Goal: Transaction & Acquisition: Obtain resource

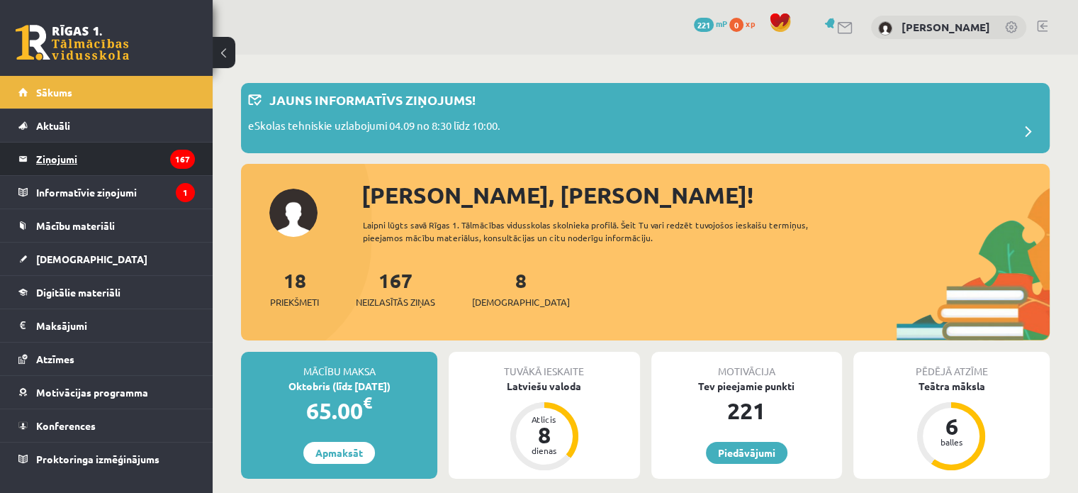
click at [126, 159] on legend "Ziņojumi 167" at bounding box center [115, 158] width 159 height 33
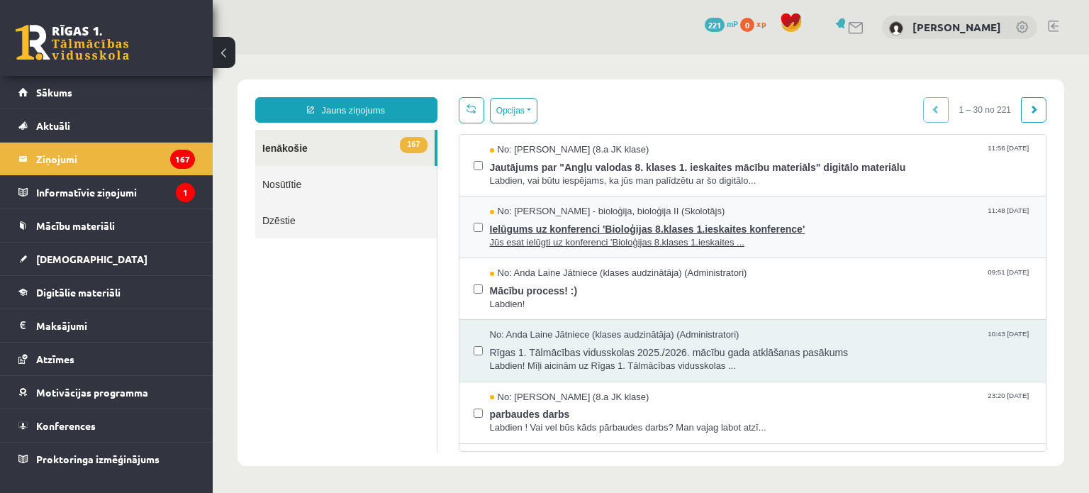
click at [786, 232] on span "Ielūgums uz konferenci 'Bioloģijas 8.klases 1.ieskaites konference'" at bounding box center [761, 227] width 542 height 18
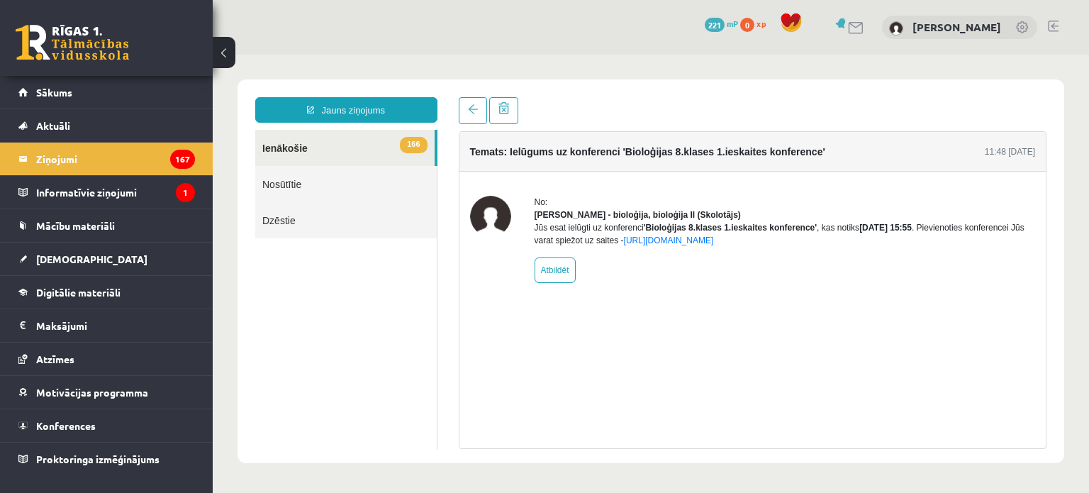
click at [735, 23] on span "mP" at bounding box center [731, 23] width 11 height 11
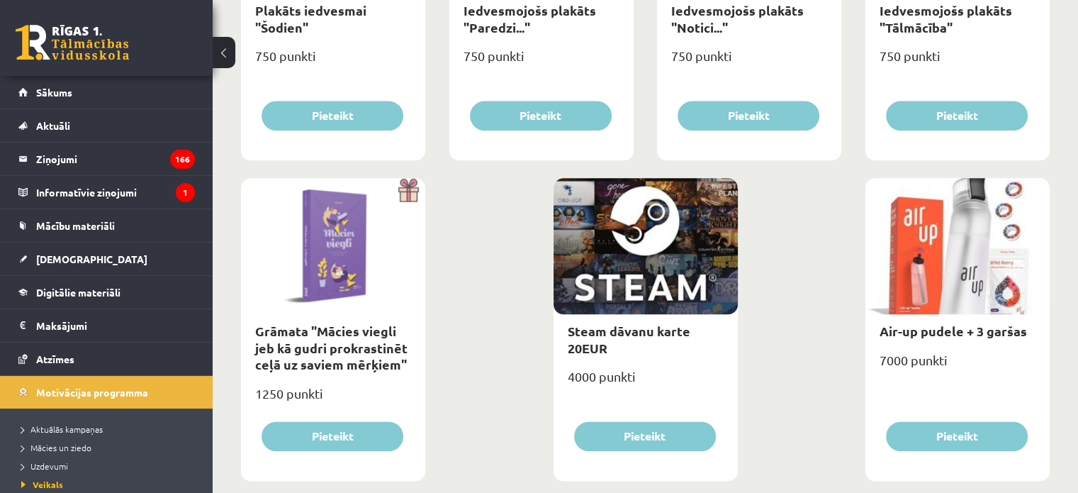
scroll to position [1685, 0]
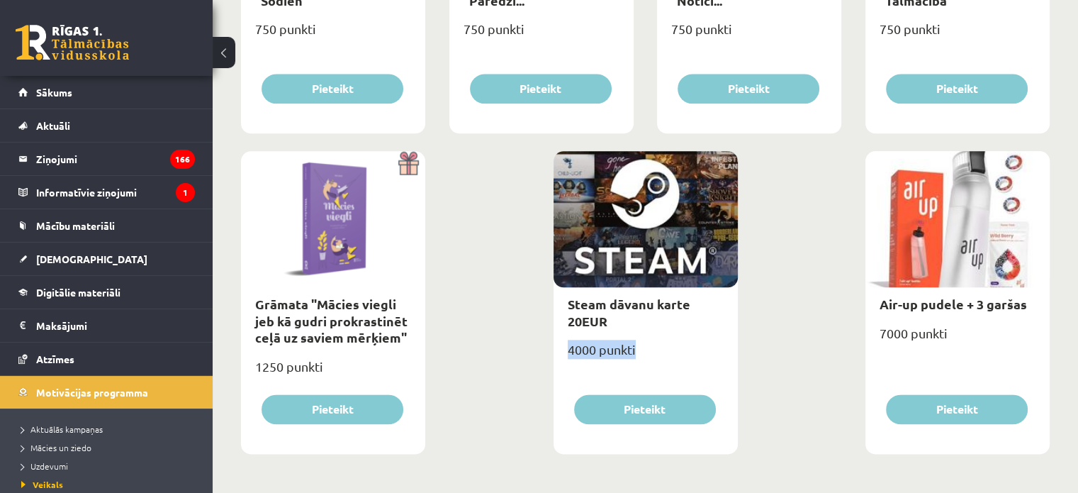
drag, startPoint x: 568, startPoint y: 346, endPoint x: 638, endPoint y: 359, distance: 70.6
click at [638, 359] on div "4000 punkti" at bounding box center [646, 354] width 184 height 35
click at [578, 300] on link "Steam dāvanu karte 20EUR" at bounding box center [629, 312] width 123 height 33
type input "*"
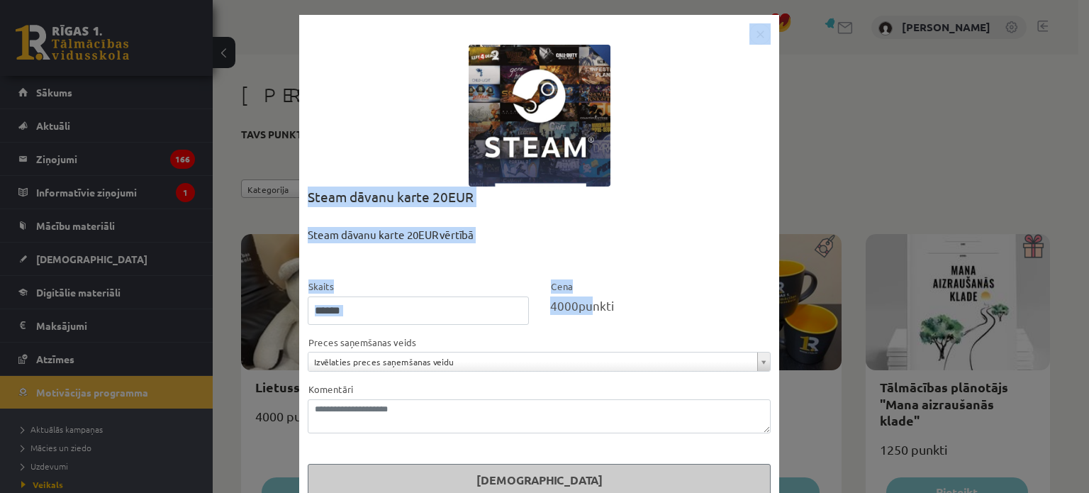
click at [578, 300] on body "0 Dāvanas 221 mP 0 xp Valerijs Havrovs Sākums Aktuāli Kā mācīties eSKOLĀ Kontak…" at bounding box center [544, 246] width 1089 height 493
click at [607, 271] on div "Steam dāvanu karte 20EUR vērtībā" at bounding box center [539, 253] width 463 height 52
click at [566, 280] on div "Cena 4000 punkti" at bounding box center [660, 301] width 242 height 47
click at [553, 306] on span "4000" at bounding box center [564, 305] width 28 height 15
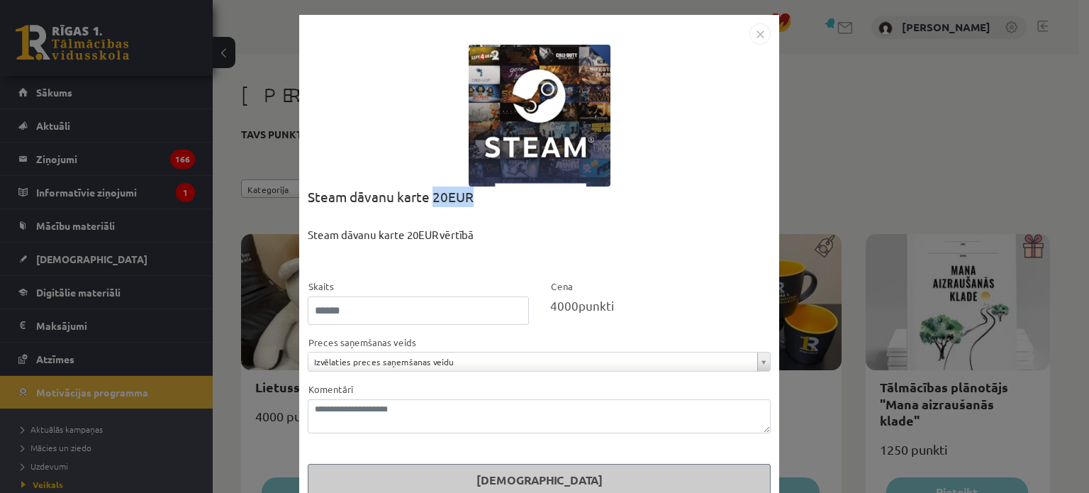
drag, startPoint x: 426, startPoint y: 193, endPoint x: 471, endPoint y: 201, distance: 46.0
click at [471, 201] on div "Steam dāvanu karte 20EUR" at bounding box center [539, 206] width 463 height 40
click at [824, 205] on div "**********" at bounding box center [544, 246] width 1089 height 493
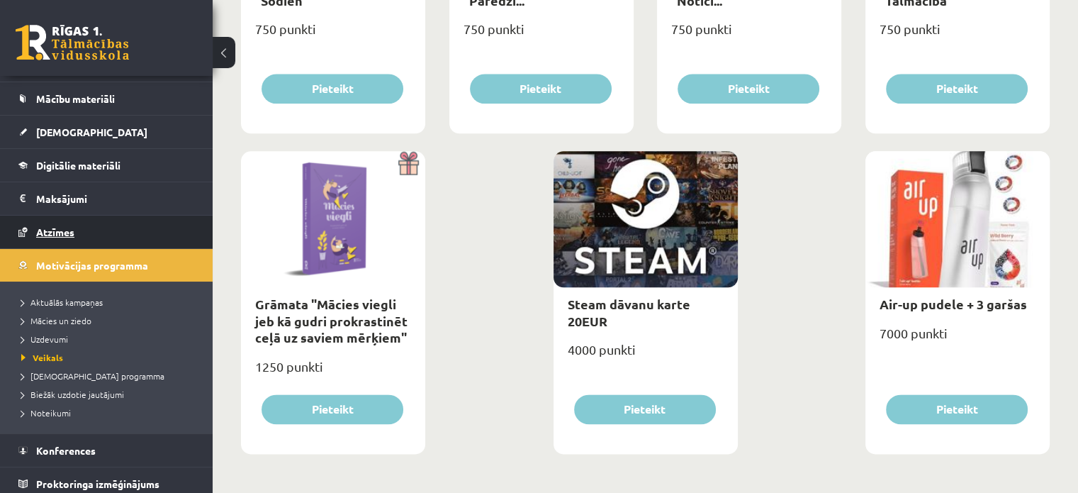
scroll to position [132, 0]
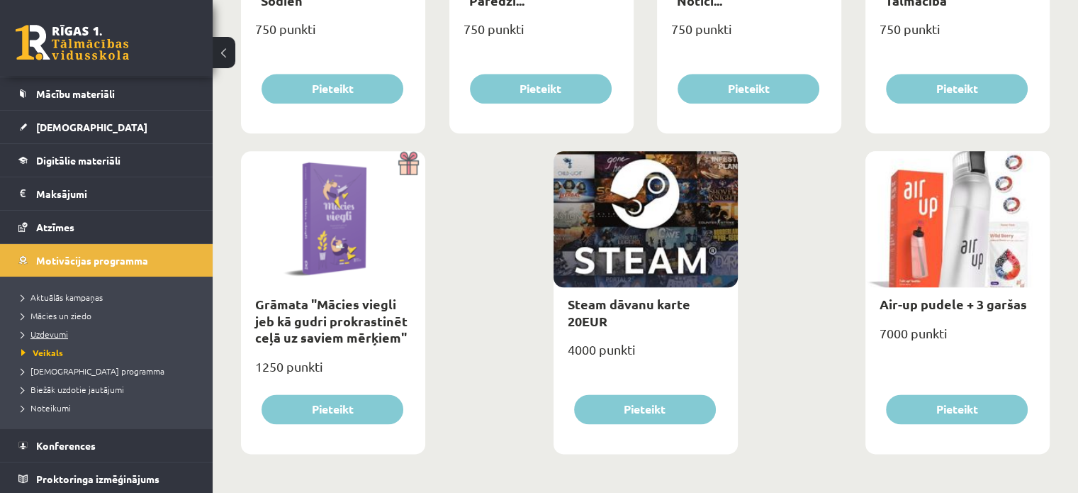
click at [51, 334] on span "Uzdevumi" at bounding box center [44, 333] width 47 height 11
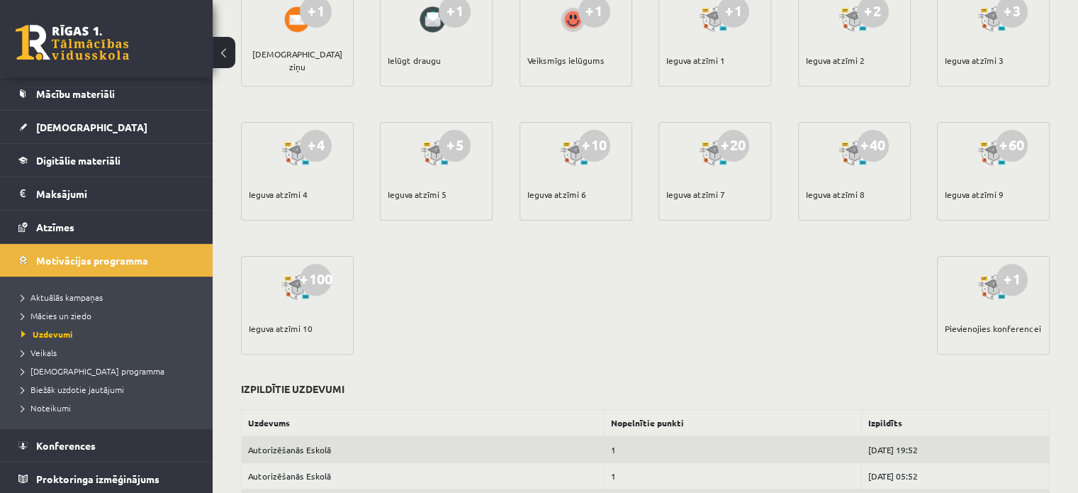
scroll to position [354, 0]
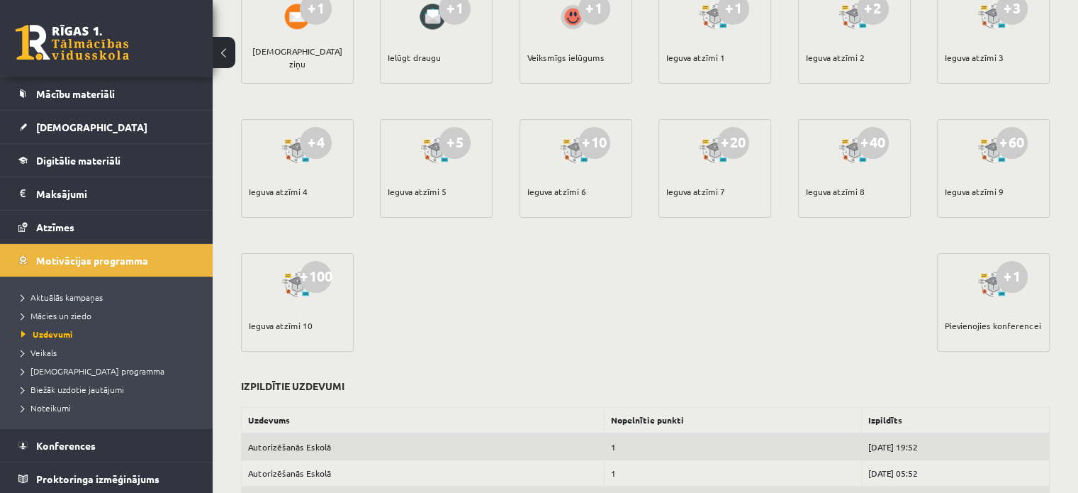
click at [1006, 274] on div "+1" at bounding box center [1012, 277] width 32 height 32
drag, startPoint x: 992, startPoint y: 281, endPoint x: 1033, endPoint y: 273, distance: 41.8
click at [1034, 272] on div "+1 Pievienojies konferencei" at bounding box center [993, 302] width 113 height 99
click at [836, 293] on div "+1 Lasīt e-Grāmatu +1 Skatīties mācību video +1 Pildīt ieskaiti +1 Apmeklēt bib…" at bounding box center [645, 116] width 816 height 536
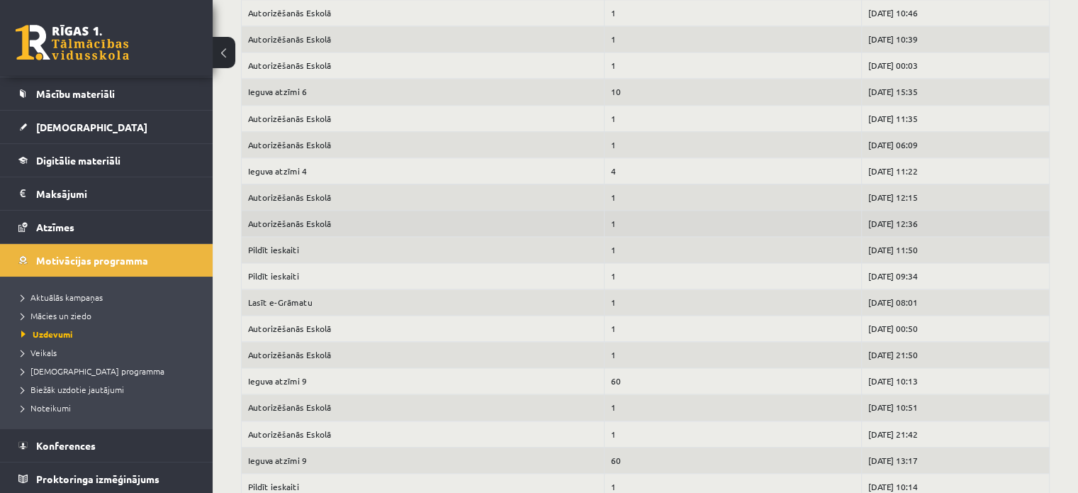
scroll to position [1630, 0]
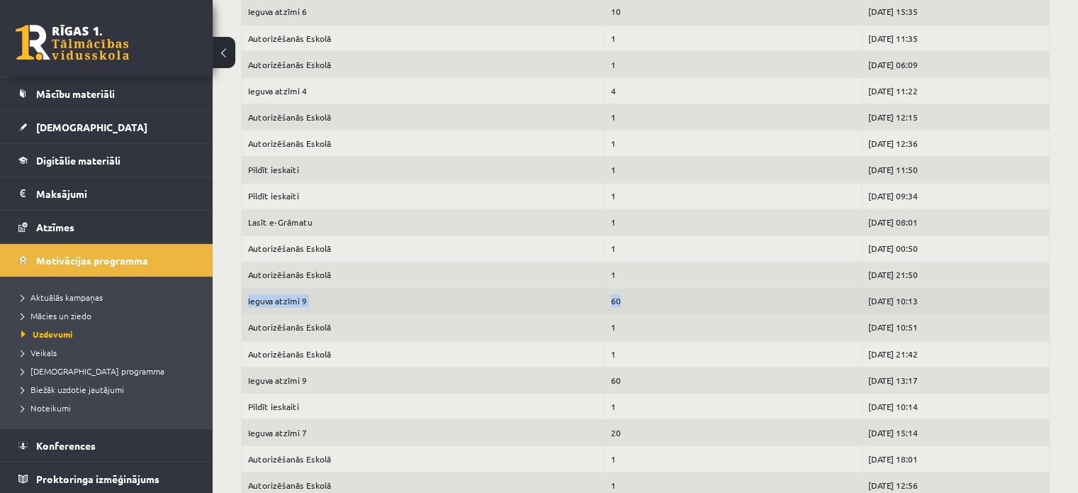
drag, startPoint x: 252, startPoint y: 296, endPoint x: 612, endPoint y: 296, distance: 360.0
click at [612, 296] on tr "Ieguva atzīmi 9 60 2025-03-27 10:13" at bounding box center [646, 301] width 808 height 26
click at [271, 291] on td "Ieguva atzīmi 9" at bounding box center [423, 301] width 363 height 26
drag, startPoint x: 554, startPoint y: 303, endPoint x: 595, endPoint y: 301, distance: 41.1
click at [595, 301] on tr "Ieguva atzīmi 9 60 2025-03-27 10:13" at bounding box center [646, 301] width 808 height 26
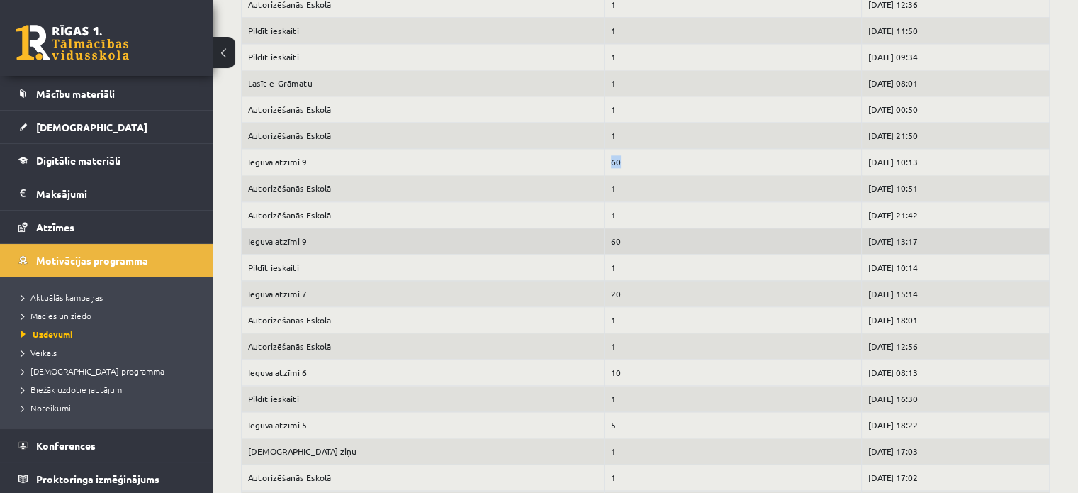
scroll to position [1772, 0]
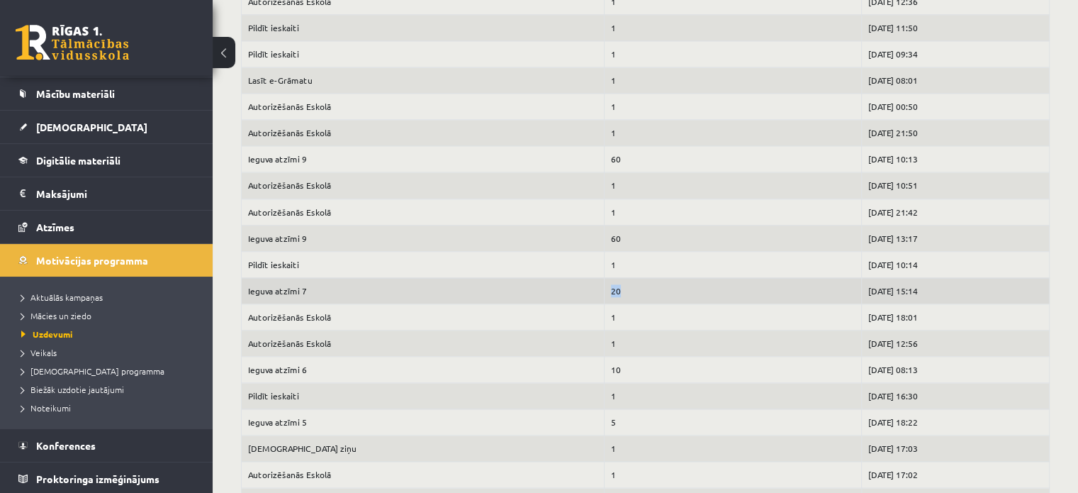
drag, startPoint x: 567, startPoint y: 279, endPoint x: 615, endPoint y: 286, distance: 48.6
click at [615, 286] on td "20" at bounding box center [732, 290] width 257 height 26
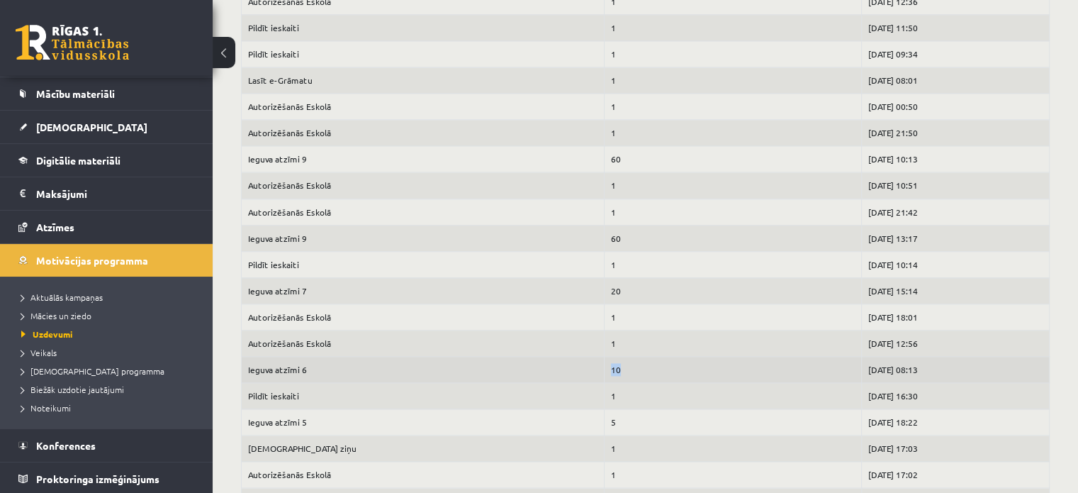
drag, startPoint x: 560, startPoint y: 362, endPoint x: 593, endPoint y: 361, distance: 32.6
click at [604, 361] on td "10" at bounding box center [732, 369] width 257 height 26
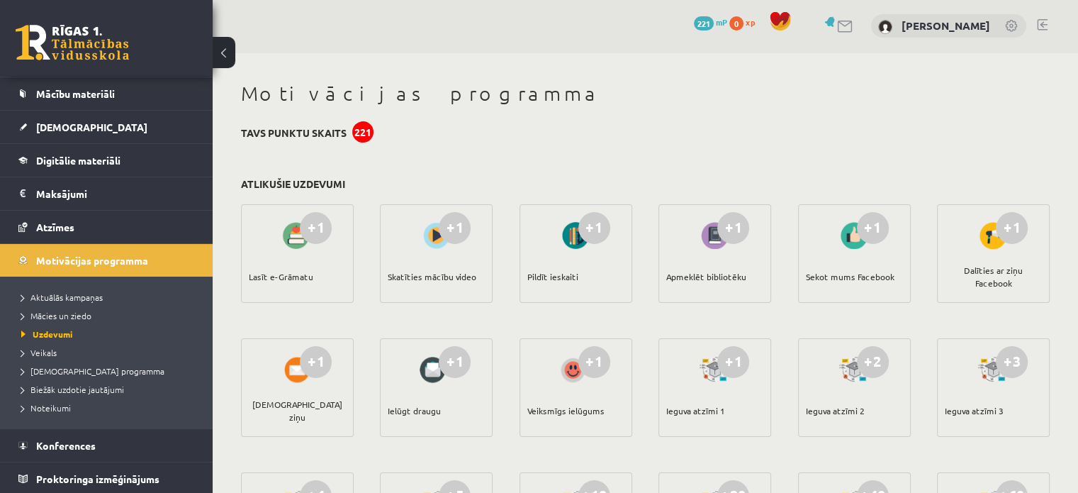
scroll to position [0, 0]
click at [361, 127] on div "221" at bounding box center [362, 133] width 21 height 21
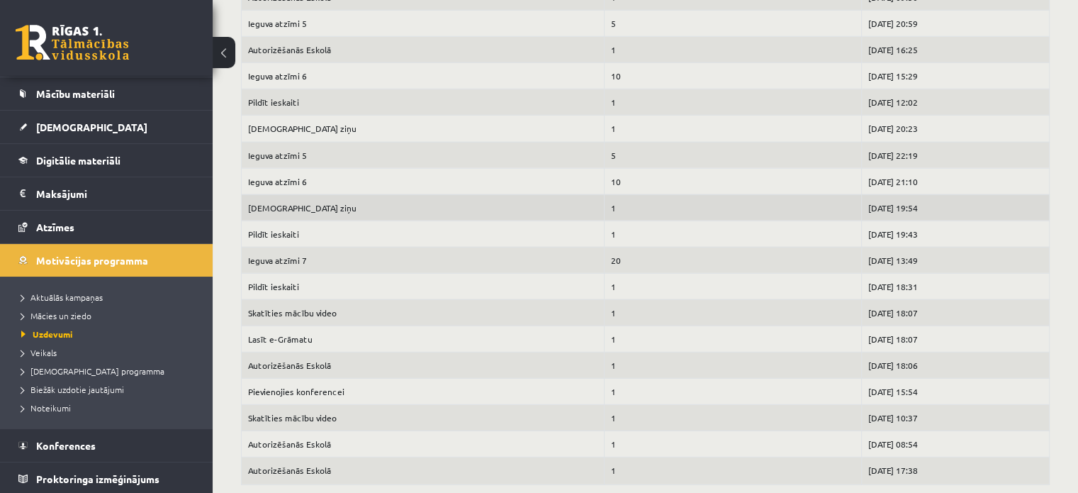
scroll to position [3853, 0]
click at [49, 29] on link at bounding box center [72, 42] width 113 height 35
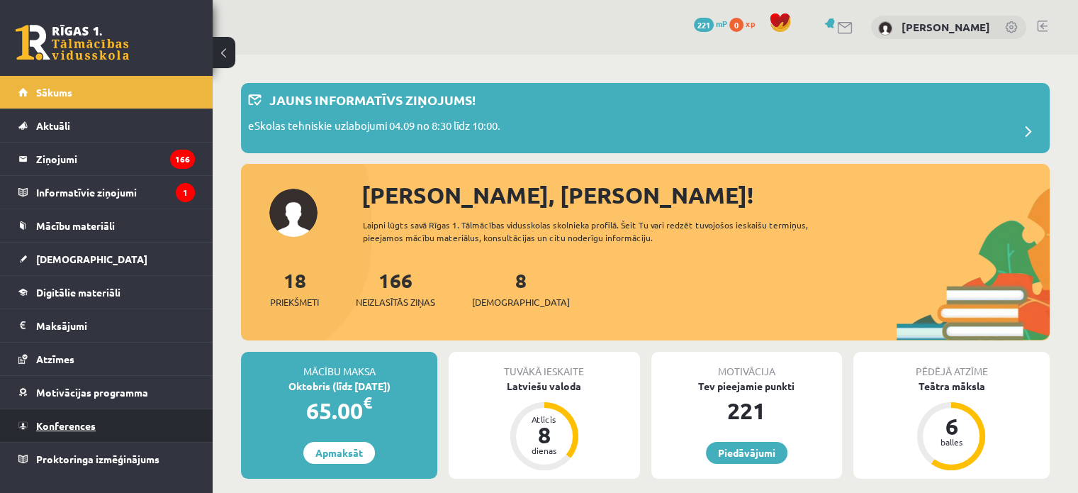
click at [89, 425] on span "Konferences" at bounding box center [66, 425] width 60 height 13
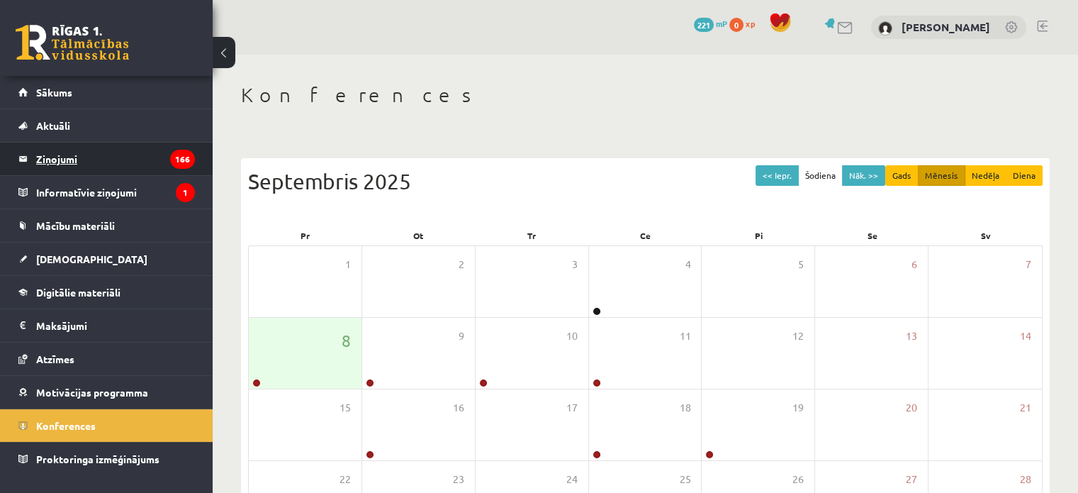
click at [93, 161] on legend "Ziņojumi 166" at bounding box center [115, 158] width 159 height 33
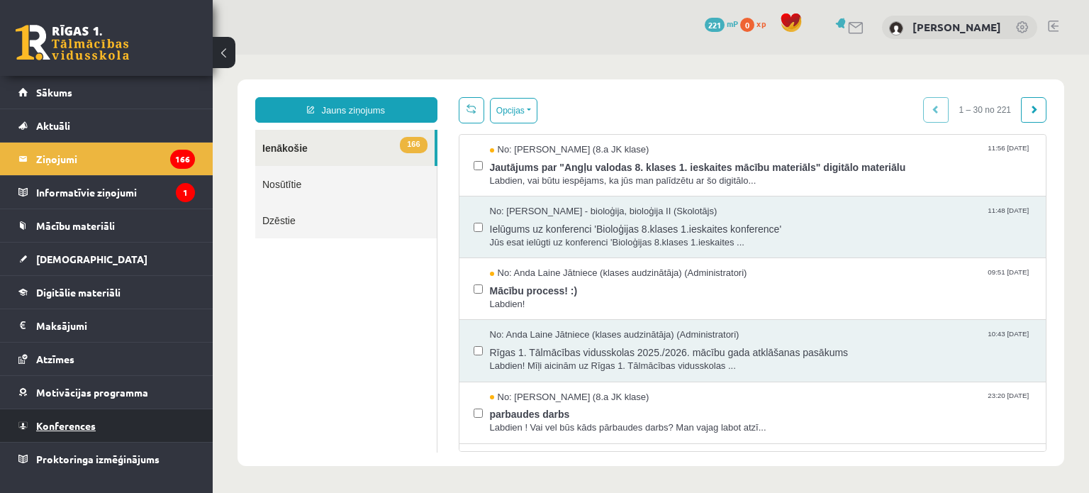
click at [74, 427] on span "Konferences" at bounding box center [66, 425] width 60 height 13
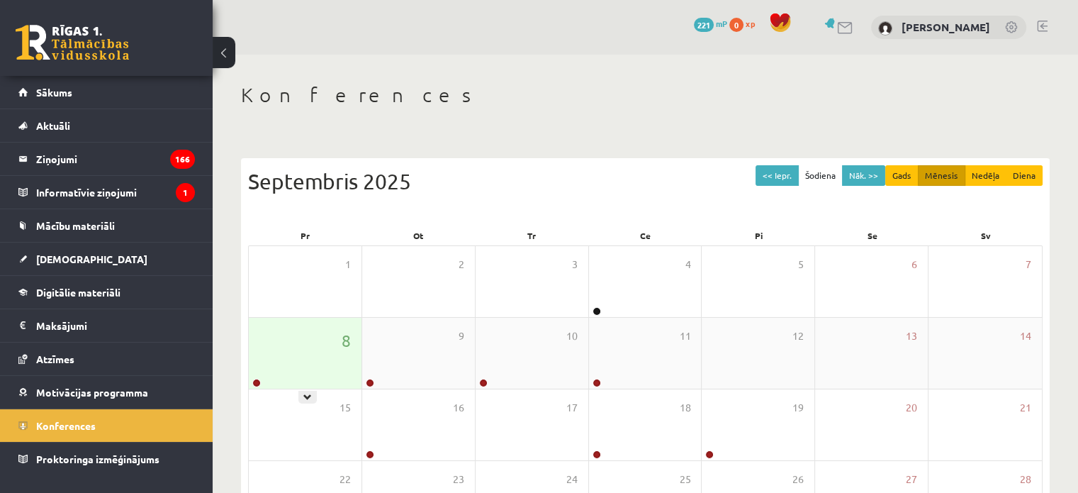
click at [303, 334] on div "8" at bounding box center [305, 353] width 113 height 71
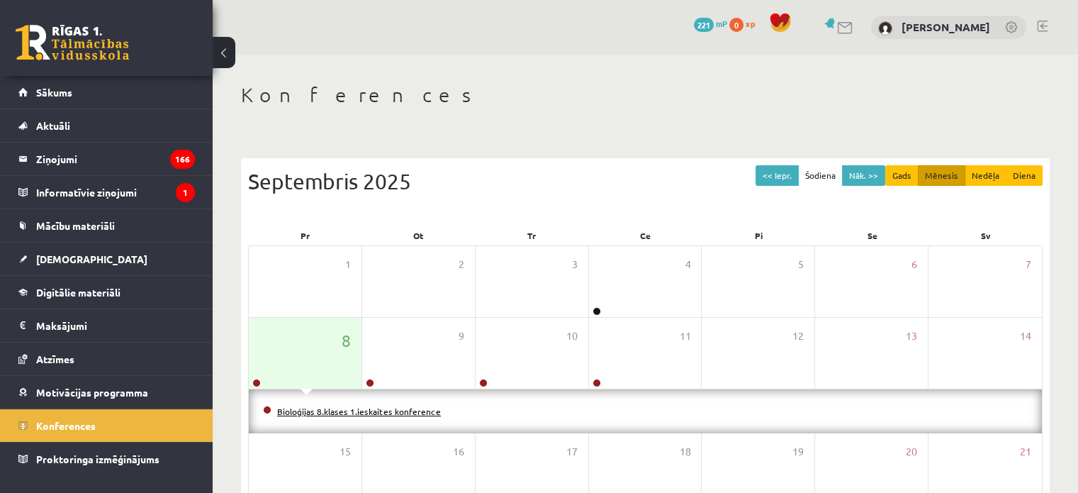
click at [308, 415] on link "Bioloģijas 8.klases 1.ieskaites konference" at bounding box center [359, 410] width 164 height 11
